Goal: Information Seeking & Learning: Find contact information

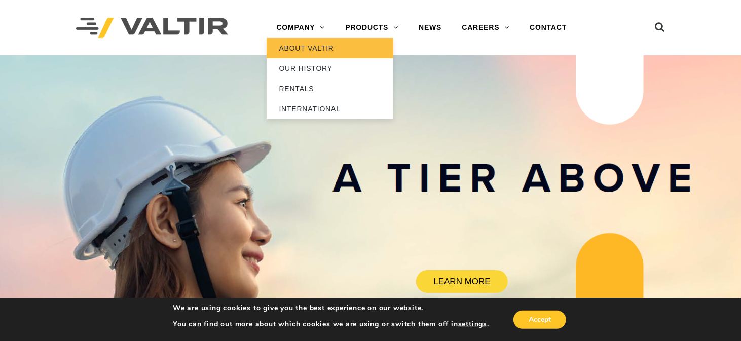
click at [319, 47] on link "ABOUT VALTIR" at bounding box center [329, 48] width 127 height 20
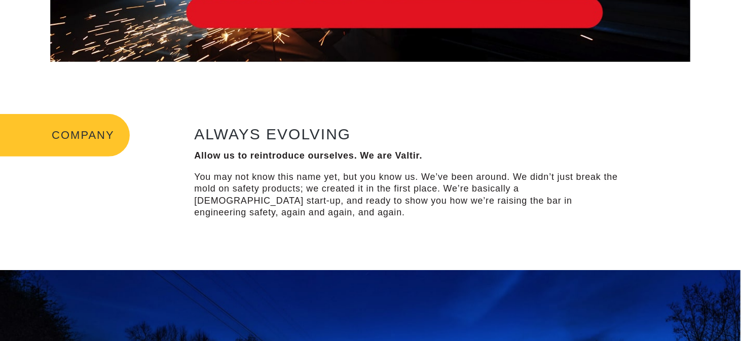
scroll to position [253, 0]
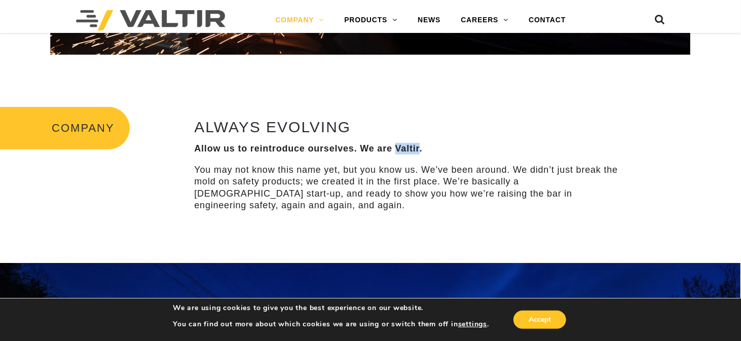
drag, startPoint x: 419, startPoint y: 147, endPoint x: 397, endPoint y: 149, distance: 21.9
click at [397, 149] on strong "Allow us to reintroduce ourselves. We are Valtir." at bounding box center [308, 148] width 228 height 10
copy strong "Valtir"
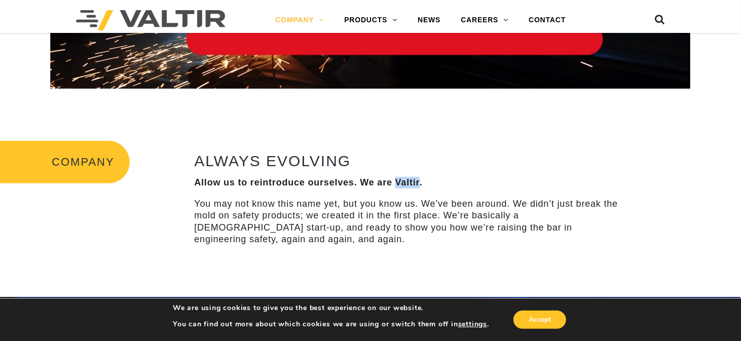
scroll to position [203, 0]
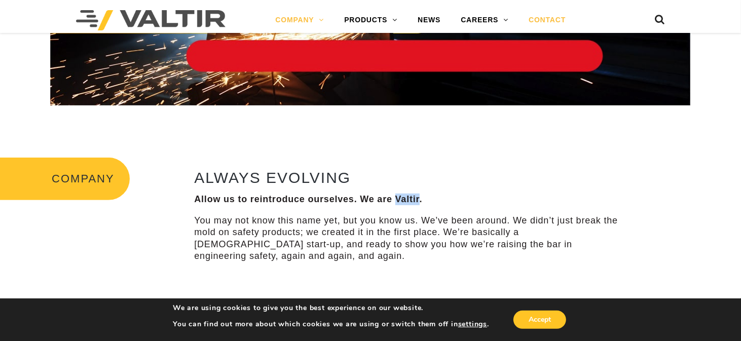
click at [552, 19] on link "CONTACT" at bounding box center [546, 20] width 57 height 20
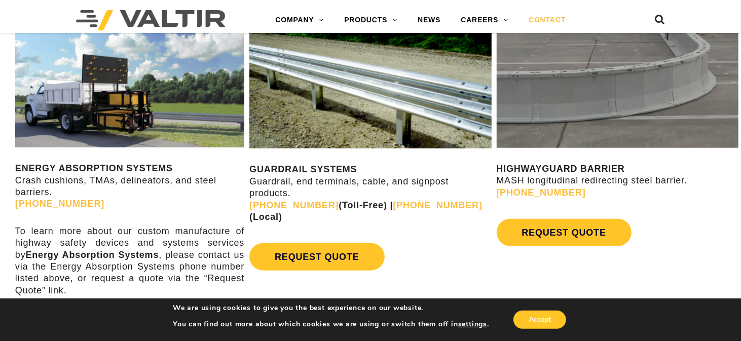
scroll to position [528, 0]
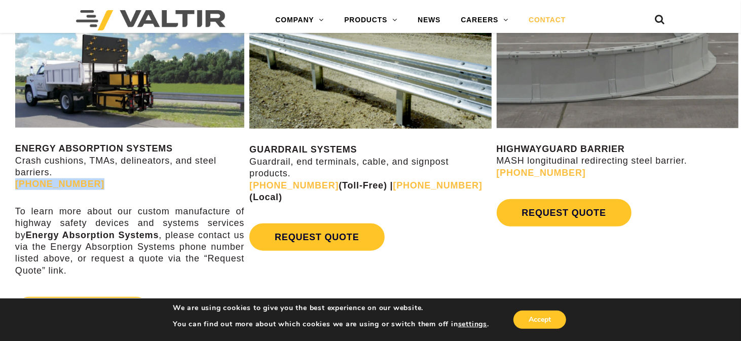
drag, startPoint x: 105, startPoint y: 184, endPoint x: 12, endPoint y: 184, distance: 93.2
click at [12, 184] on div "ENERGY ABSORPTION SYSTEMS Crash cushions, TMAs, delineators, and steel barriers…" at bounding box center [123, 171] width 247 height 346
drag, startPoint x: 25, startPoint y: 185, endPoint x: 171, endPoint y: 183, distance: 145.4
click at [171, 182] on p "ENERGY ABSORPTION SYSTEMS Crash cushions, TMAs, delineators, and steel barriers…" at bounding box center [129, 167] width 229 height 48
drag, startPoint x: 42, startPoint y: 183, endPoint x: 174, endPoint y: 176, distance: 131.9
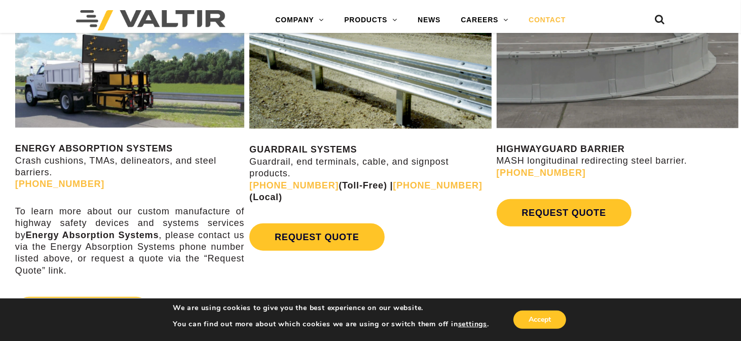
click at [174, 175] on p "ENERGY ABSORPTION SYSTEMS Crash cushions, TMAs, delineators, and steel barriers…" at bounding box center [129, 167] width 229 height 48
drag, startPoint x: 140, startPoint y: 183, endPoint x: 13, endPoint y: 183, distance: 127.6
click at [8, 184] on div "ENERGY ABSORPTION SYSTEMS Crash cushions, TMAs, delineators, and steel barriers…" at bounding box center [123, 171] width 247 height 346
click at [162, 187] on p "ENERGY ABSORPTION SYSTEMS Crash cushions, TMAs, delineators, and steel barriers…" at bounding box center [129, 167] width 229 height 48
copy link "[PHONE_NUMBER]"
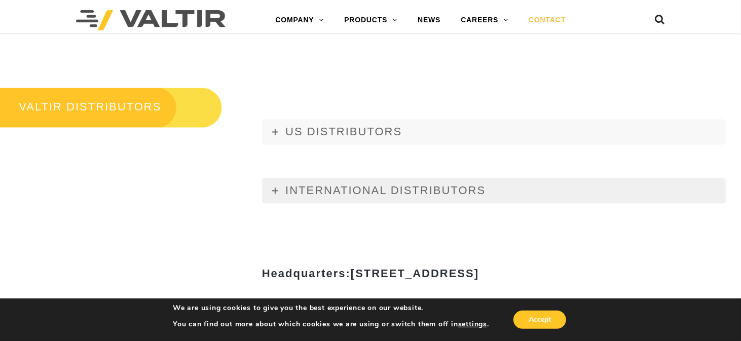
scroll to position [1237, 0]
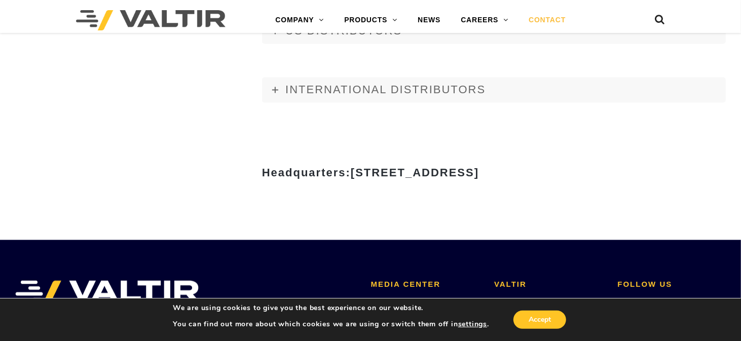
drag, startPoint x: 386, startPoint y: 173, endPoint x: 255, endPoint y: 172, distance: 131.7
click at [351, 172] on span "[STREET_ADDRESS]" at bounding box center [415, 172] width 128 height 13
copy span "[STREET_ADDRESS]"
drag, startPoint x: 593, startPoint y: 171, endPoint x: 546, endPoint y: 170, distance: 47.1
click at [546, 170] on h3 "Headquarters: [STREET_ADDRESS]" at bounding box center [370, 173] width 593 height 12
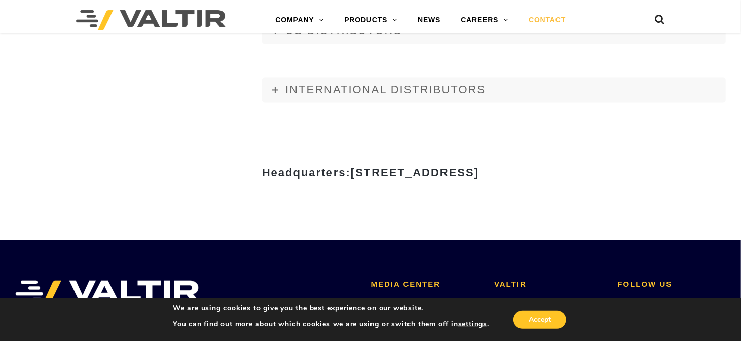
copy span "75001"
